Goal: Task Accomplishment & Management: Use online tool/utility

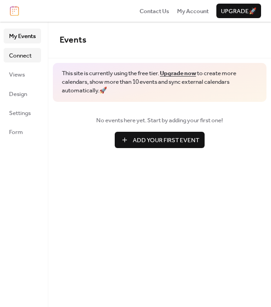
click at [18, 53] on span "Connect" at bounding box center [20, 55] width 23 height 9
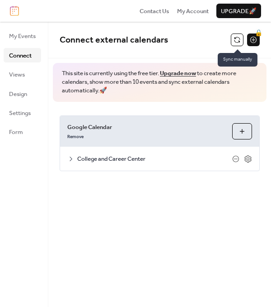
click at [236, 40] on button at bounding box center [237, 39] width 13 height 13
